Goal: Transaction & Acquisition: Book appointment/travel/reservation

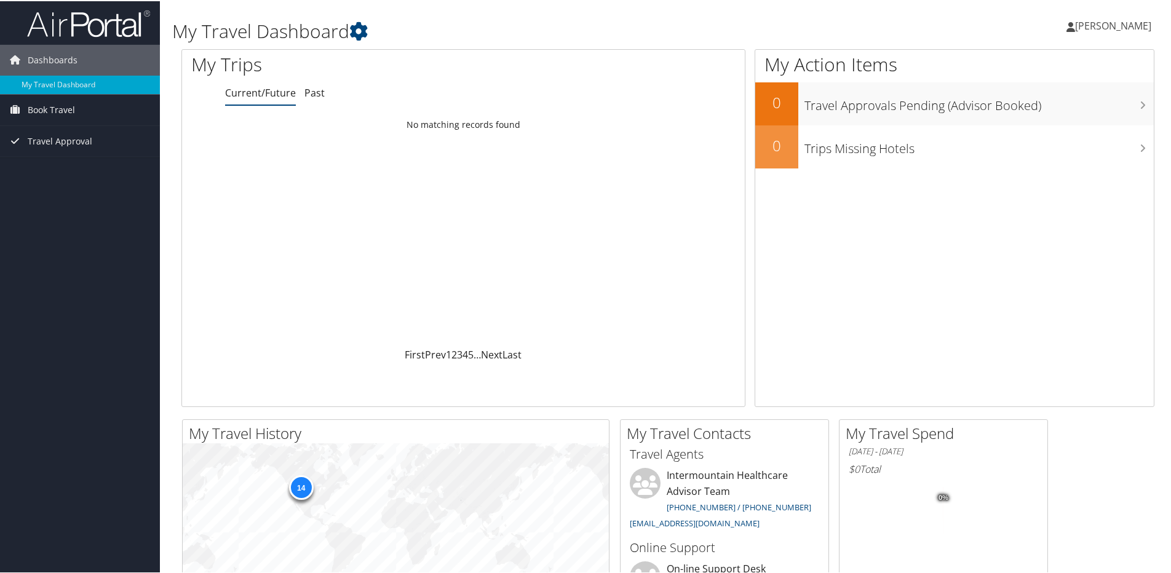
click at [264, 93] on link "Current/Future" at bounding box center [260, 92] width 71 height 14
click at [64, 57] on span "Dashboards" at bounding box center [53, 59] width 50 height 31
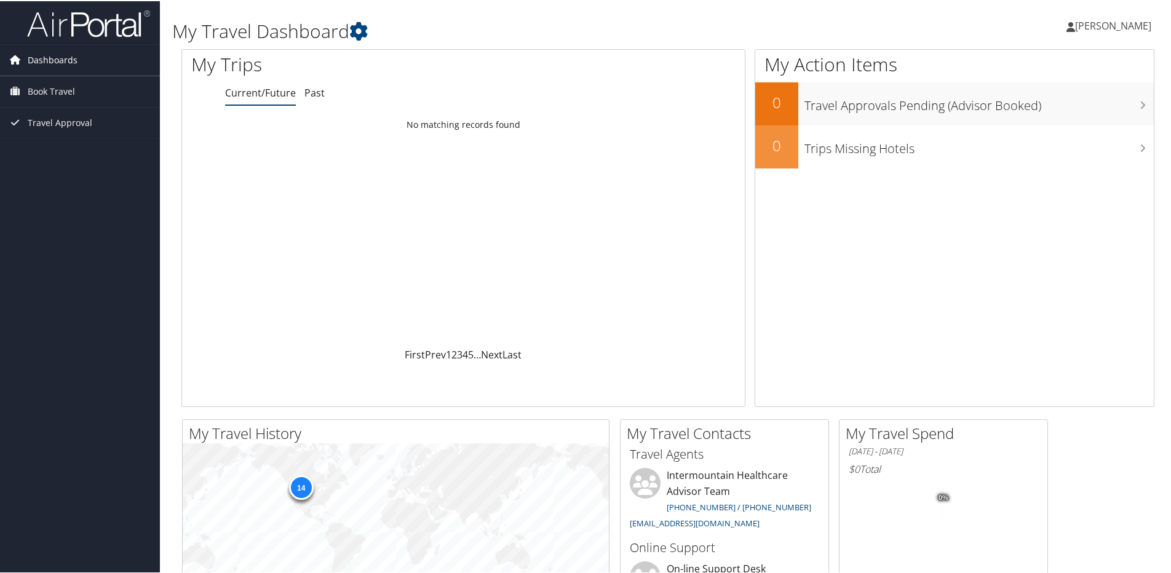
click at [64, 57] on span "Dashboards" at bounding box center [53, 59] width 50 height 31
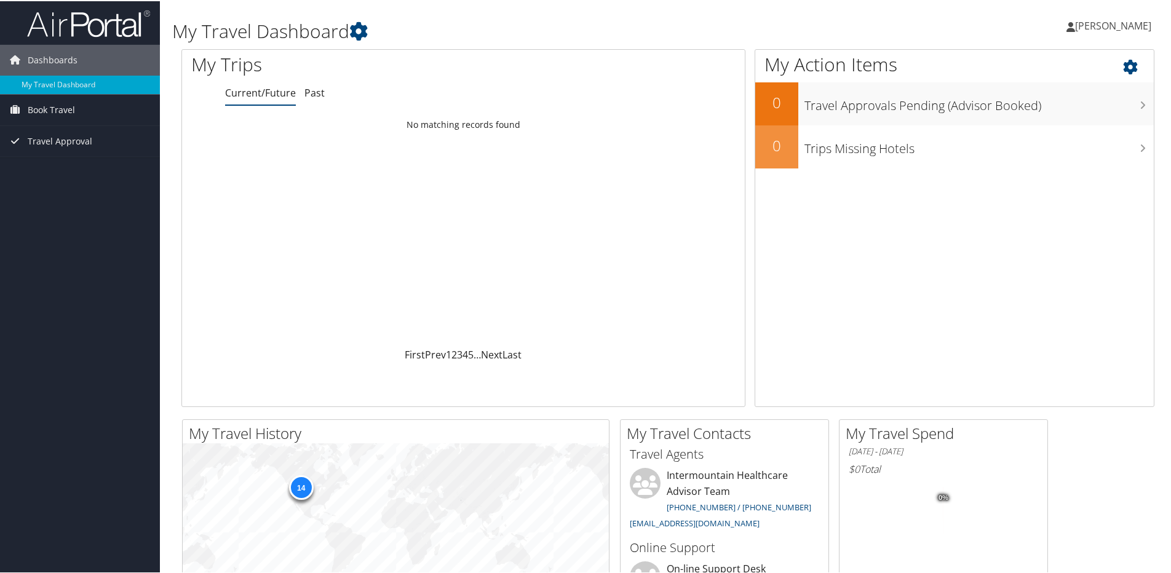
click at [1142, 70] on icon at bounding box center [1141, 62] width 36 height 21
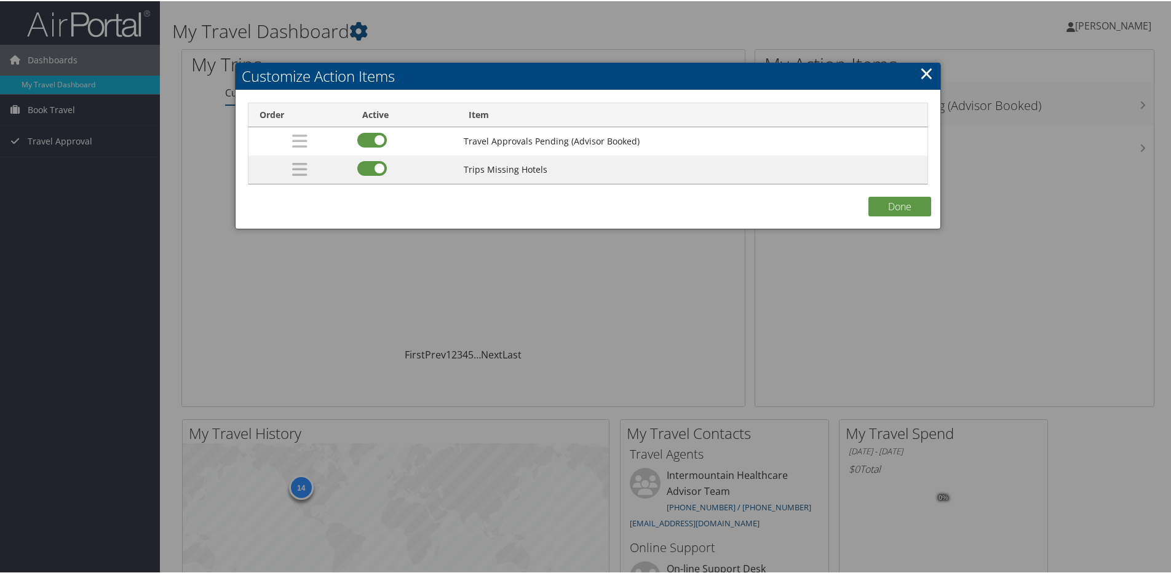
click at [920, 74] on link "×" at bounding box center [927, 72] width 14 height 25
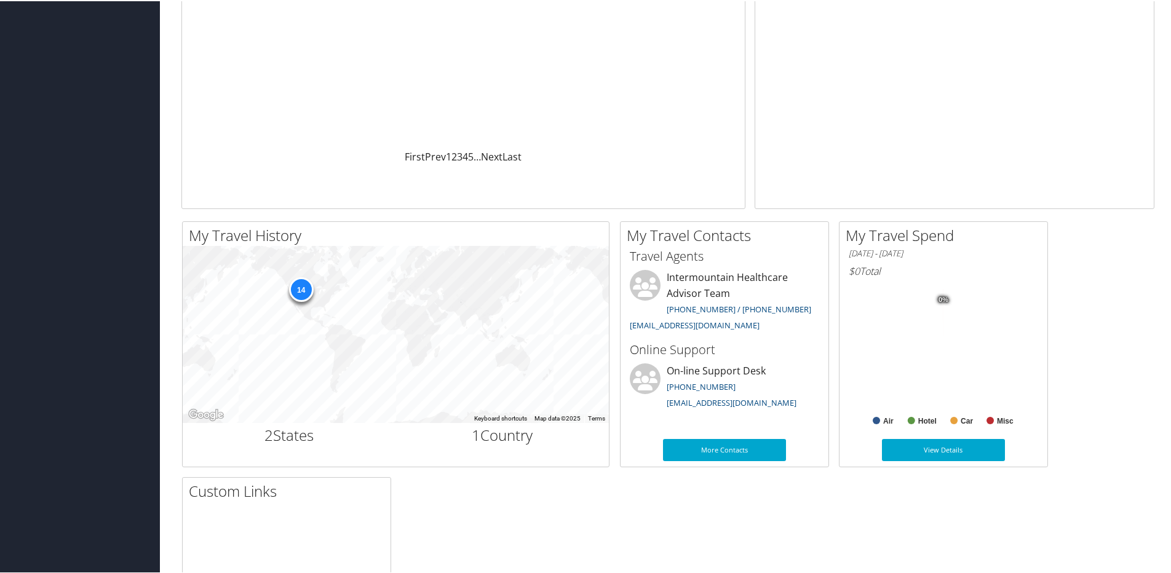
scroll to position [246, 0]
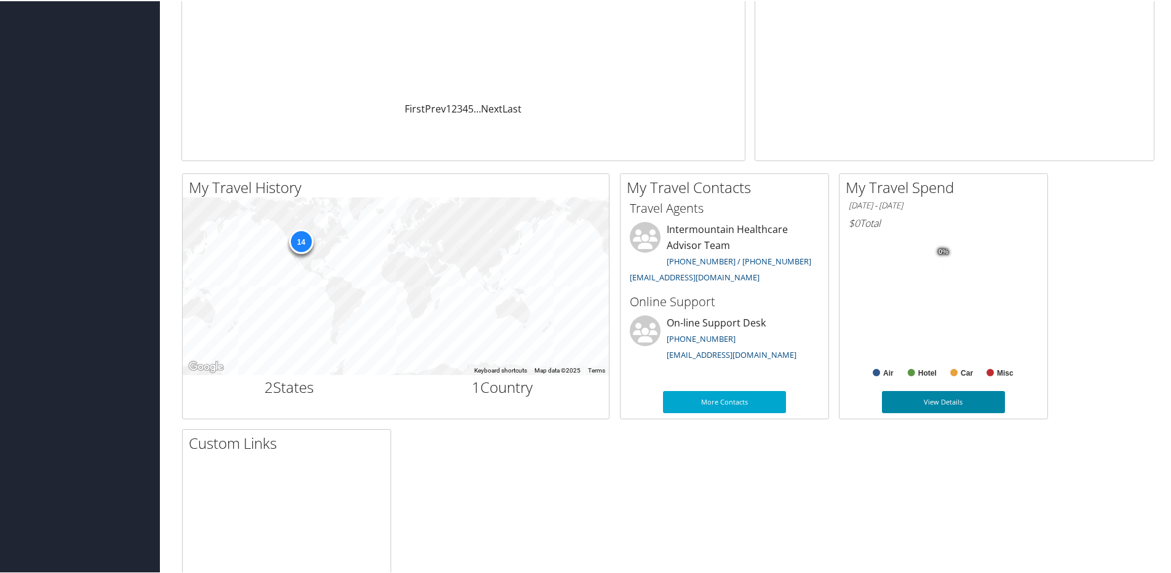
click at [936, 397] on link "View Details" at bounding box center [943, 401] width 123 height 22
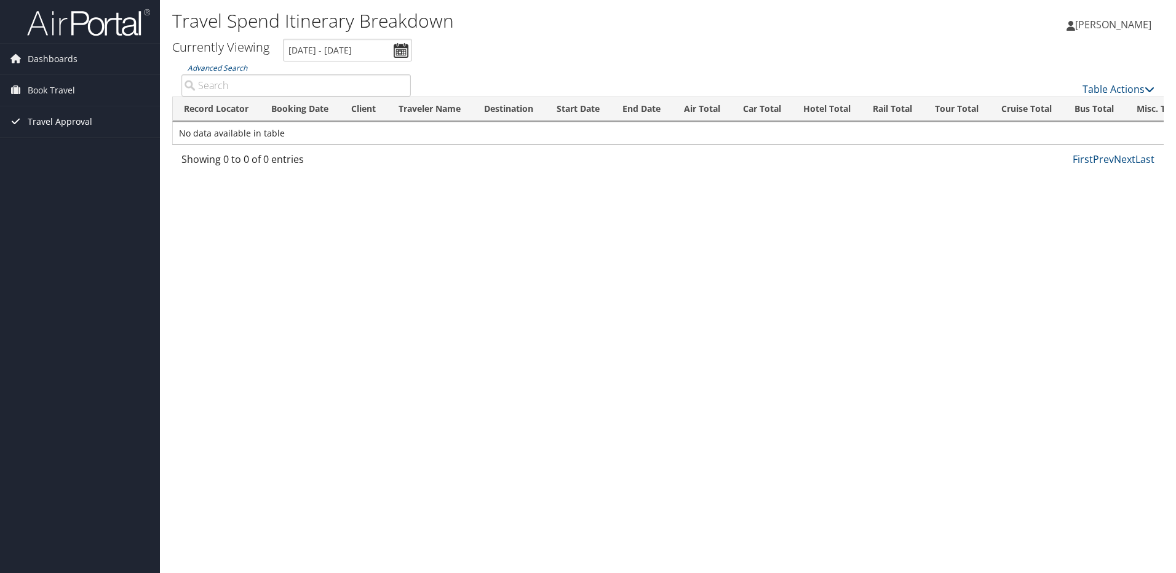
click at [62, 117] on span "Travel Approval" at bounding box center [60, 121] width 65 height 31
click at [71, 172] on link "Approved Trips" at bounding box center [80, 165] width 160 height 18
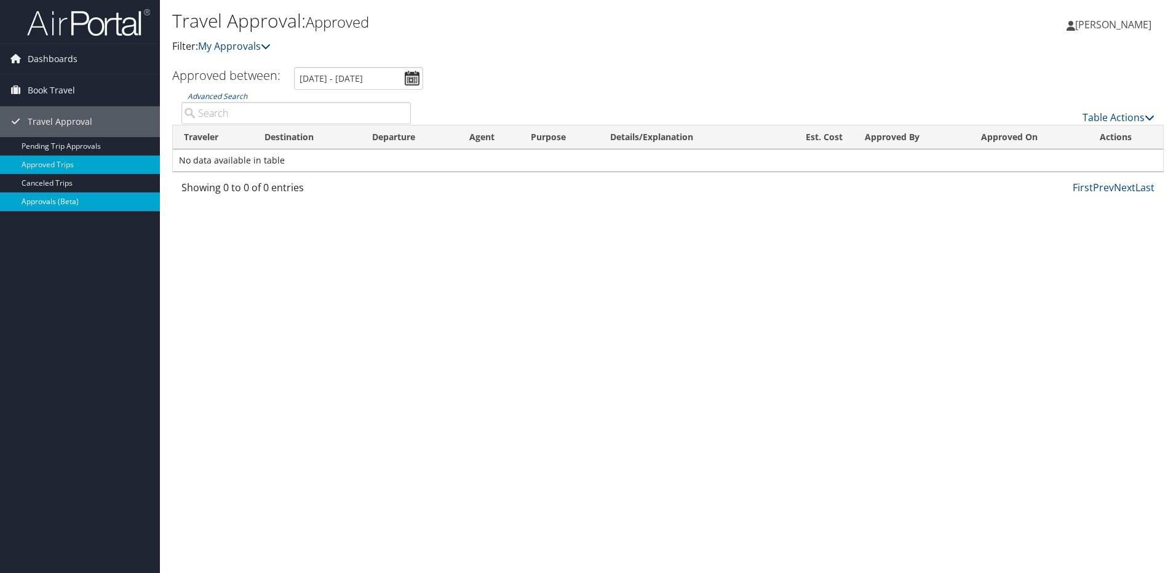
click at [68, 209] on link "Approvals (Beta)" at bounding box center [80, 202] width 160 height 18
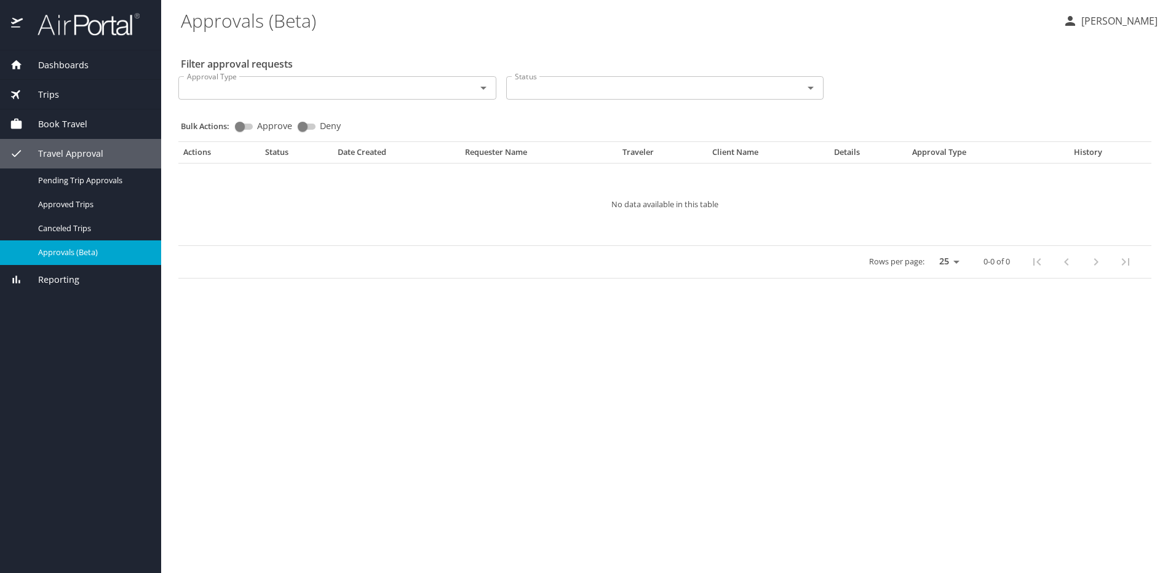
click at [47, 69] on span "Dashboards" at bounding box center [56, 65] width 66 height 14
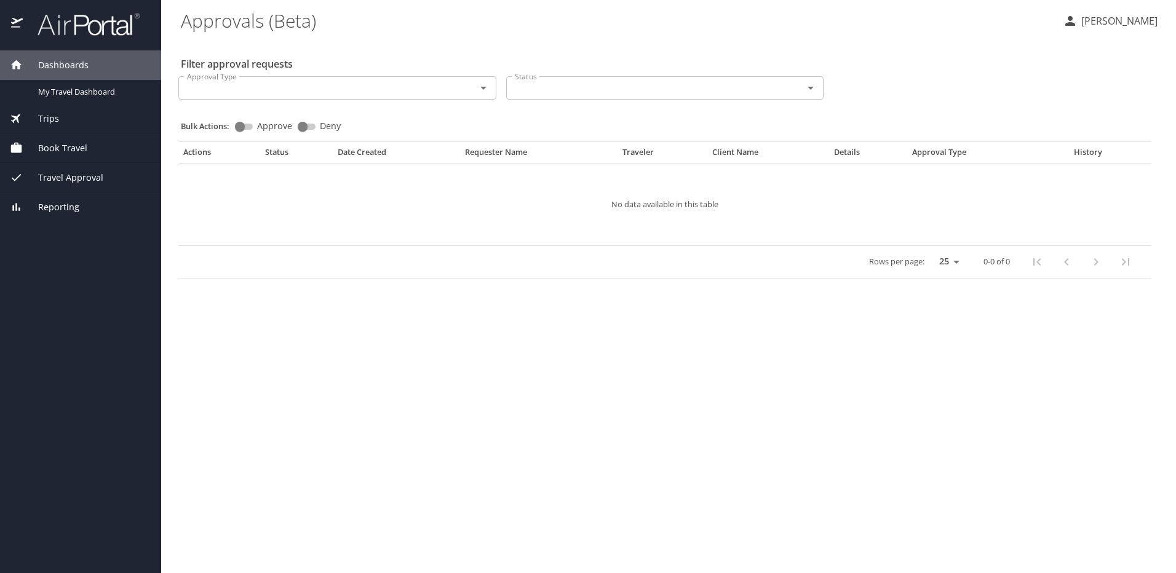
click at [0, 21] on html "Dashboards My Travel Dashboard Trips Current / Future Trips Past Trips Trips Mi…" at bounding box center [588, 286] width 1176 height 573
click at [25, 21] on img at bounding box center [82, 24] width 116 height 24
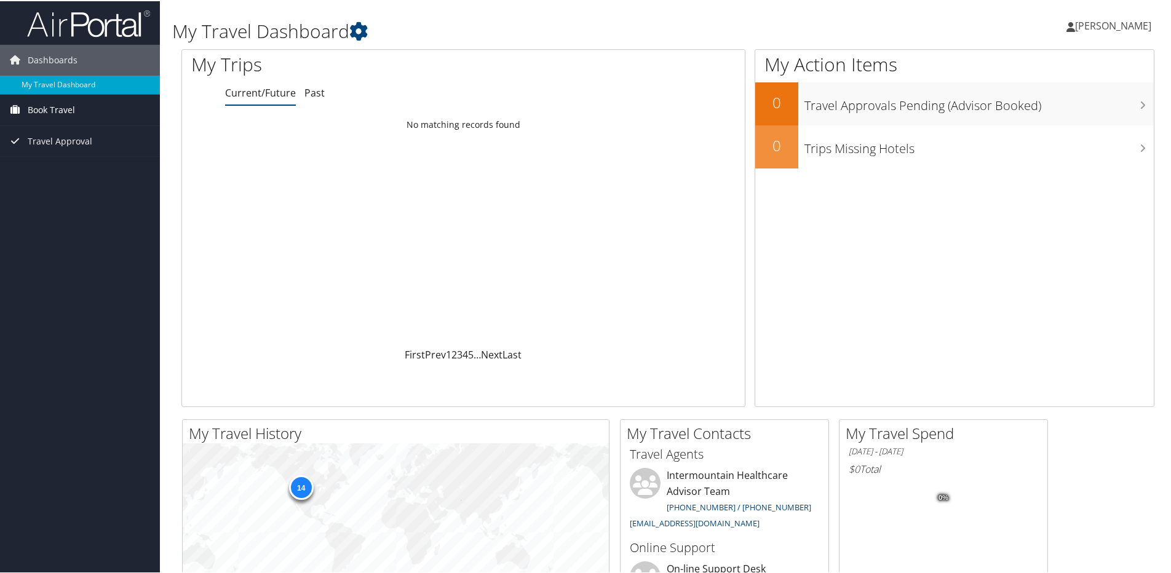
click at [87, 99] on link "Book Travel" at bounding box center [80, 109] width 160 height 31
click at [87, 153] on link "Book/Manage Online Trips" at bounding box center [80, 152] width 160 height 18
click at [372, 28] on h1 "My Travel Dashboard" at bounding box center [502, 30] width 661 height 26
click at [359, 31] on icon at bounding box center [358, 30] width 18 height 18
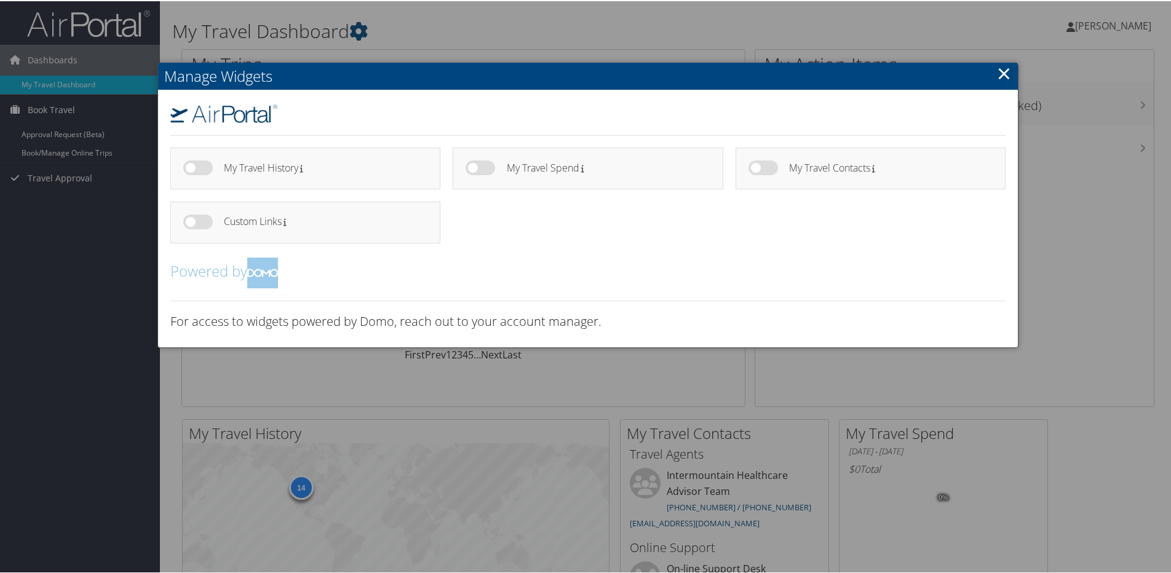
click at [1002, 80] on link "×" at bounding box center [1004, 72] width 14 height 25
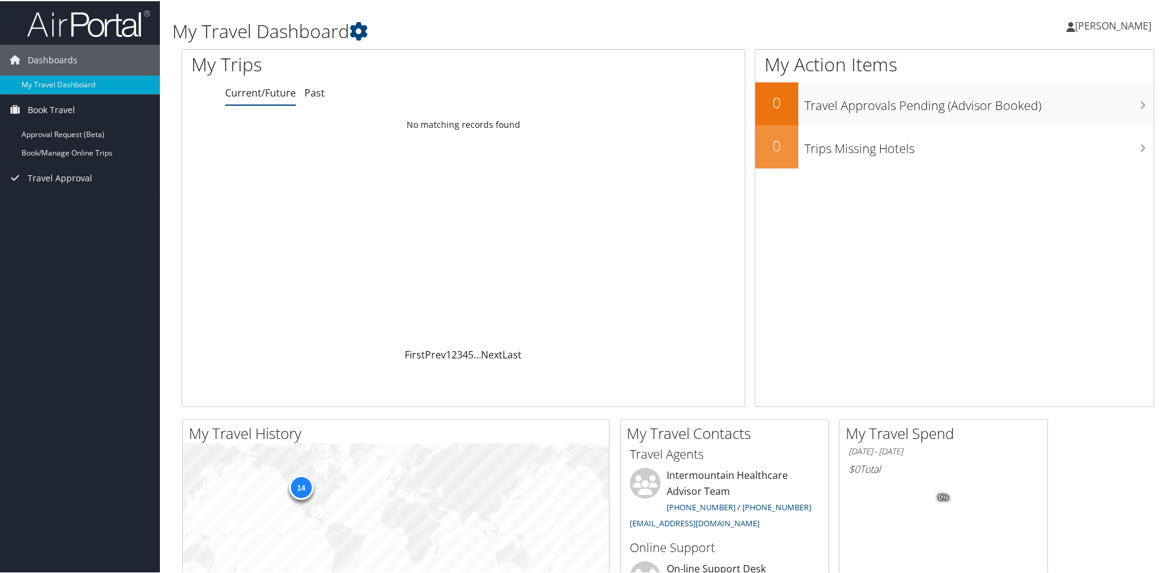
click at [1090, 30] on span "[PERSON_NAME]" at bounding box center [1113, 25] width 76 height 14
